Goal: Task Accomplishment & Management: Manage account settings

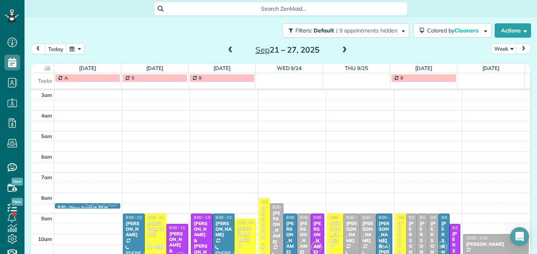
scroll to position [9, 0]
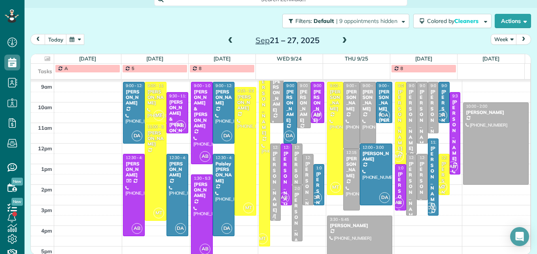
click at [340, 39] on span at bounding box center [344, 40] width 9 height 7
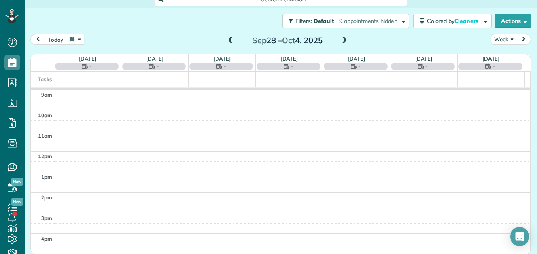
scroll to position [83, 0]
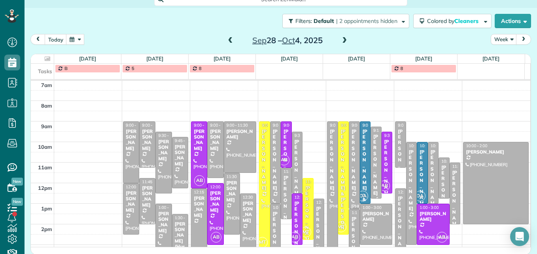
click at [230, 38] on span at bounding box center [230, 40] width 9 height 7
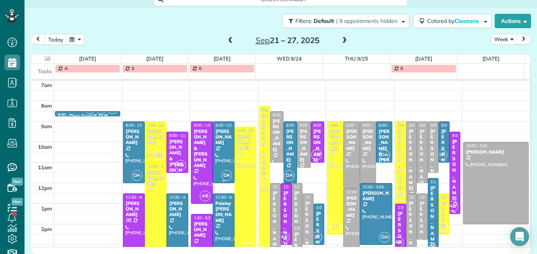
scroll to position [122, 0]
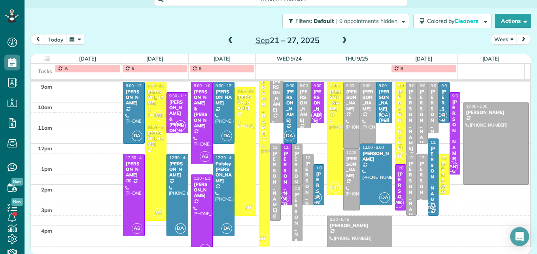
click at [340, 39] on span at bounding box center [344, 40] width 9 height 7
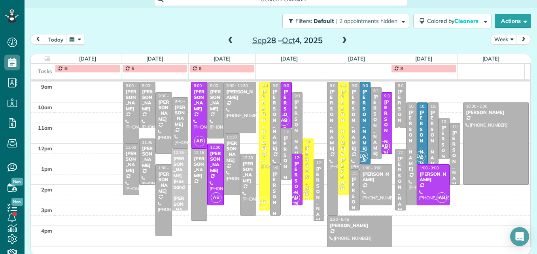
drag, startPoint x: 178, startPoint y: 195, endPoint x: 179, endPoint y: 172, distance: 23.8
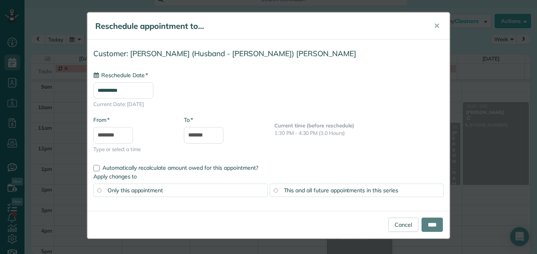
type input "**********"
click at [202, 136] on input "*******" at bounding box center [204, 135] width 40 height 17
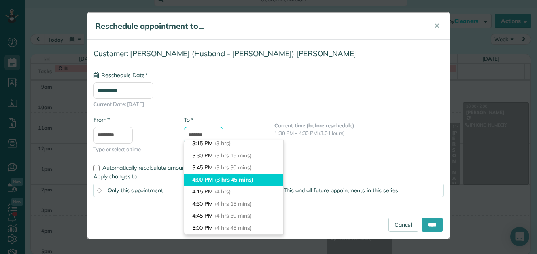
scroll to position [172, 0]
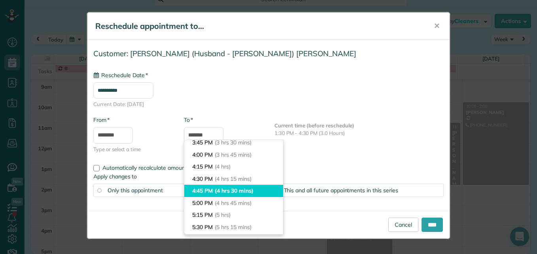
type input "*******"
click at [218, 194] on span "(4 hrs 30 mins)" at bounding box center [234, 190] width 39 height 7
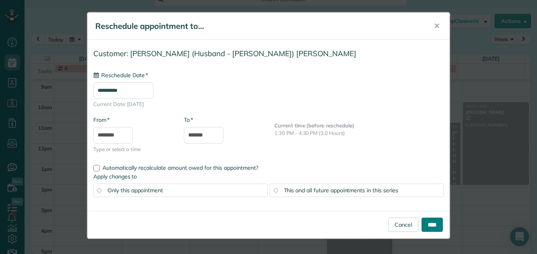
click at [434, 227] on input "****" at bounding box center [431, 224] width 21 height 14
type input "**********"
click at [430, 224] on input "****" at bounding box center [431, 224] width 21 height 14
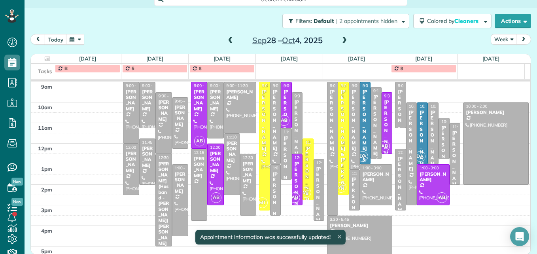
click at [341, 40] on span at bounding box center [344, 40] width 9 height 7
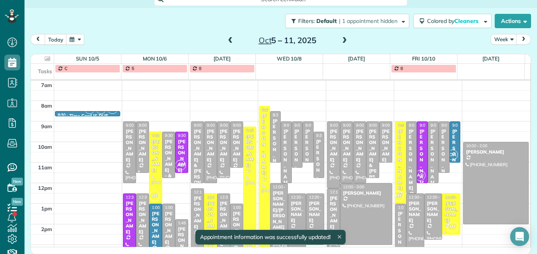
click at [340, 41] on span at bounding box center [344, 40] width 9 height 7
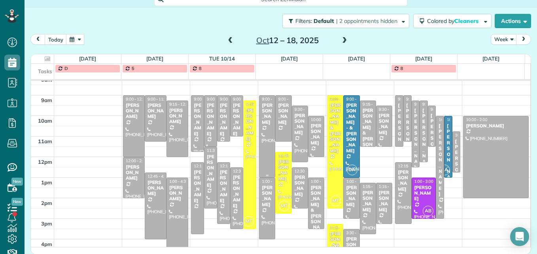
scroll to position [122, 0]
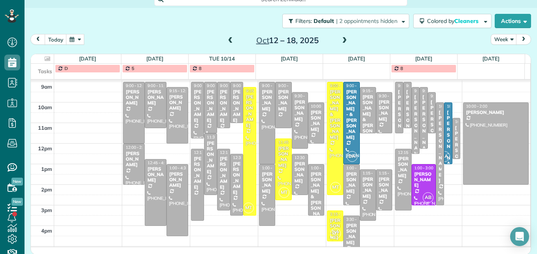
click at [340, 40] on span at bounding box center [344, 40] width 9 height 7
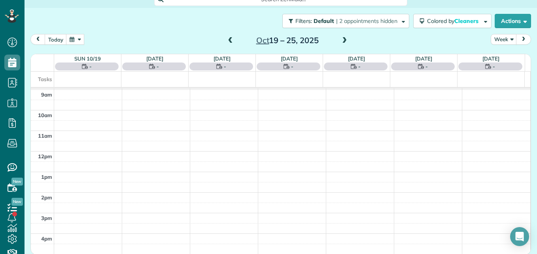
scroll to position [83, 0]
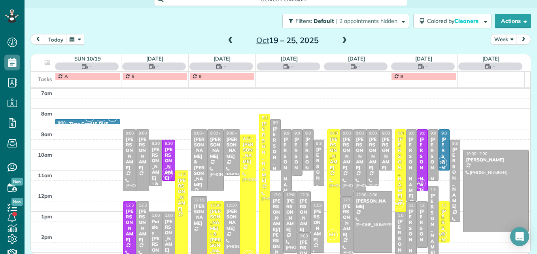
click at [340, 40] on span at bounding box center [344, 40] width 9 height 7
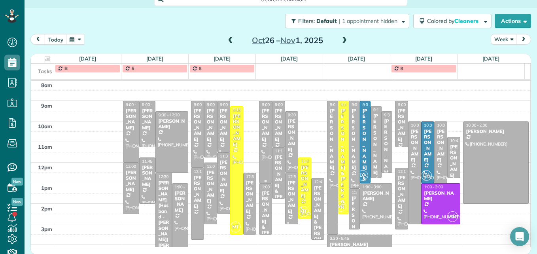
scroll to position [122, 0]
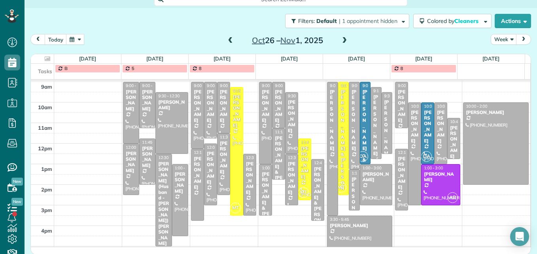
click at [227, 40] on span at bounding box center [230, 40] width 9 height 7
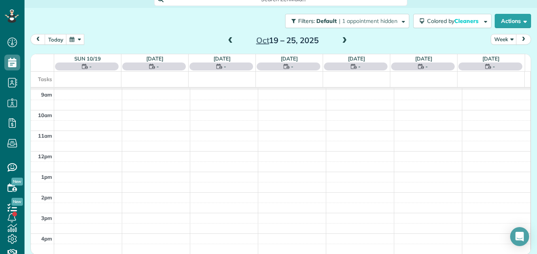
scroll to position [83, 0]
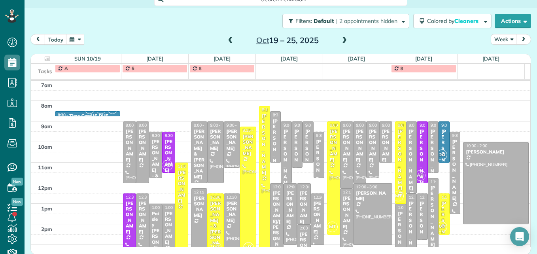
click at [227, 40] on span at bounding box center [230, 40] width 9 height 7
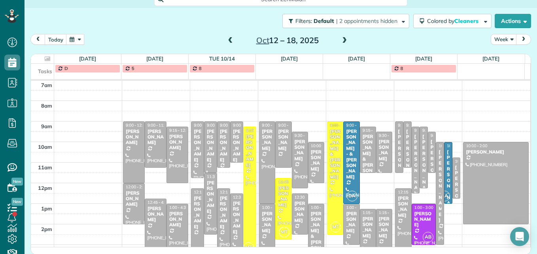
click at [227, 40] on span at bounding box center [230, 40] width 9 height 7
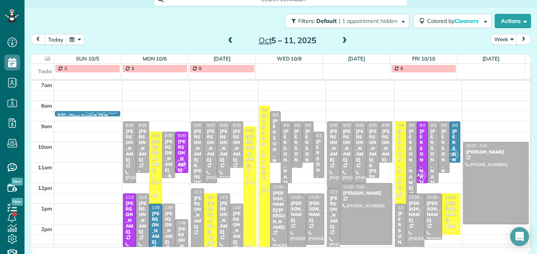
click at [227, 40] on span at bounding box center [230, 40] width 9 height 7
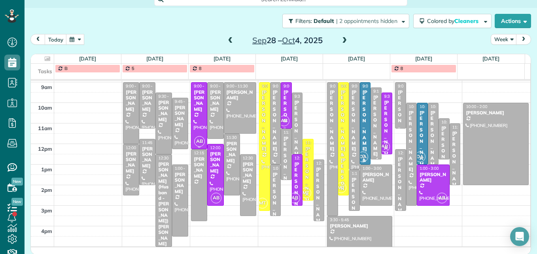
scroll to position [122, 0]
click at [159, 190] on div "[PERSON_NAME] (Husband - [PERSON_NAME]) [PERSON_NAME]" at bounding box center [163, 203] width 11 height 85
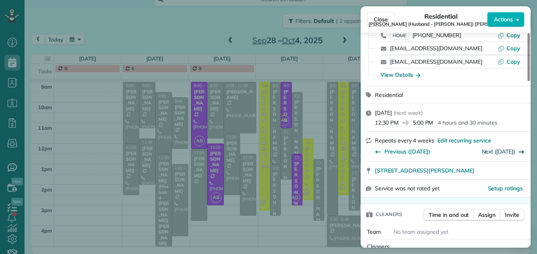
scroll to position [79, 0]
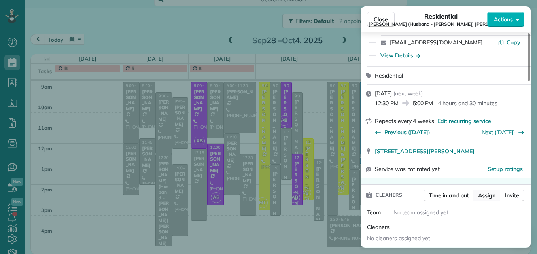
click at [480, 191] on span "Assign" at bounding box center [486, 195] width 17 height 8
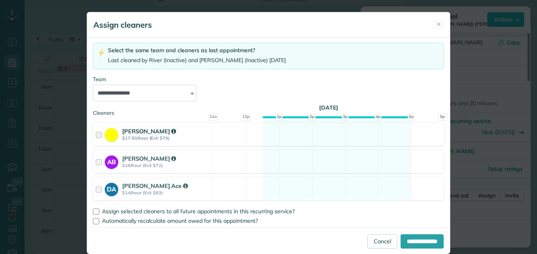
scroll to position [49, 0]
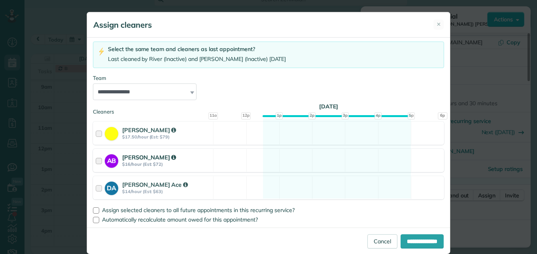
click at [96, 161] on div at bounding box center [100, 160] width 9 height 15
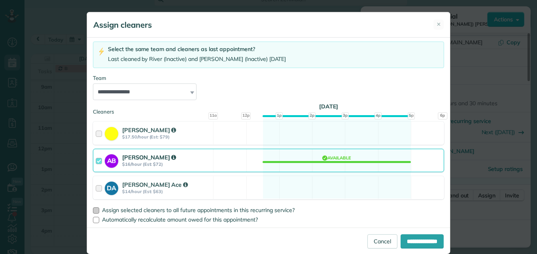
click at [95, 209] on div at bounding box center [96, 210] width 6 height 6
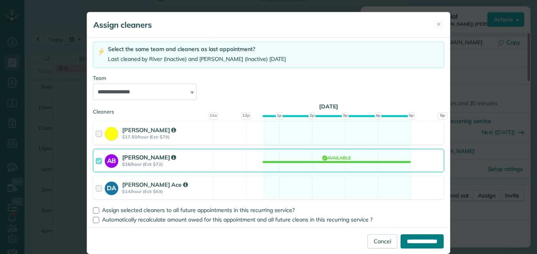
click at [428, 242] on input "**********" at bounding box center [422, 241] width 43 height 14
type input "**********"
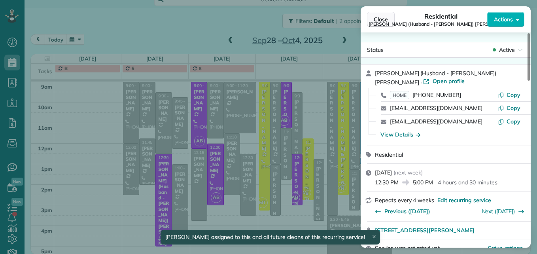
click at [377, 20] on span "Close" at bounding box center [381, 19] width 14 height 8
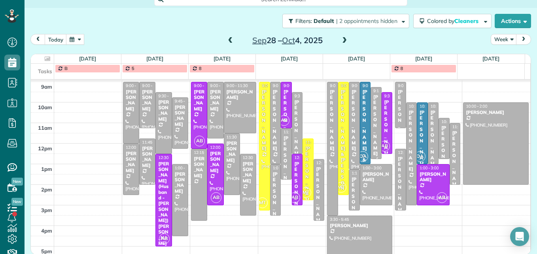
click at [227, 41] on span at bounding box center [230, 40] width 9 height 7
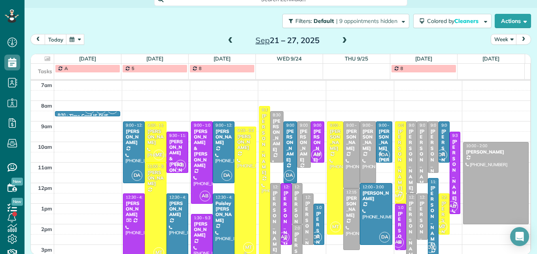
scroll to position [122, 0]
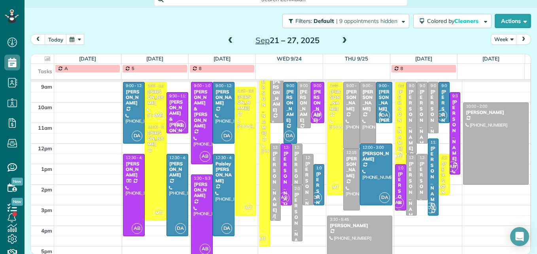
click at [341, 40] on span at bounding box center [344, 40] width 9 height 7
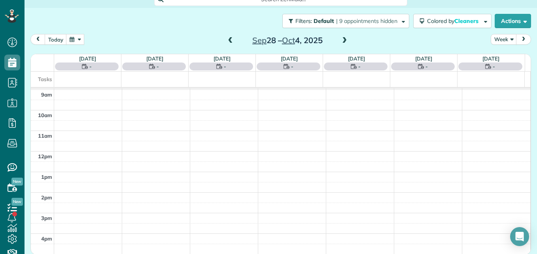
scroll to position [83, 0]
